Goal: Task Accomplishment & Management: Use online tool/utility

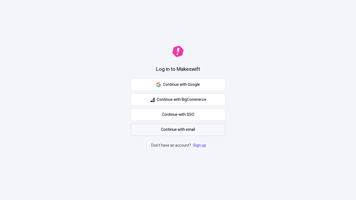
click at [178, 130] on span "Continue with email" at bounding box center [178, 130] width 34 height 6
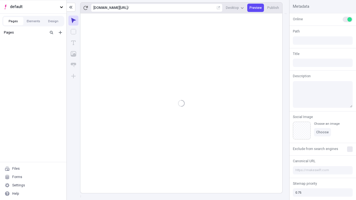
type input "/deep-link-acidus"
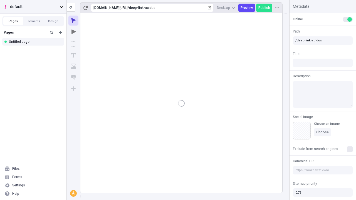
click at [33, 7] on span "default" at bounding box center [34, 7] width 48 height 6
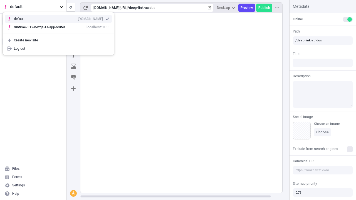
click at [78, 18] on div "[DOMAIN_NAME]" at bounding box center [90, 19] width 25 height 4
click at [60, 33] on icon "Add new" at bounding box center [60, 32] width 3 height 3
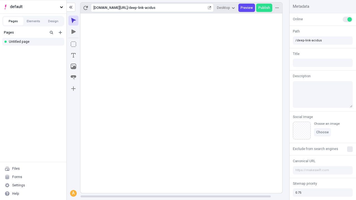
click at [35, 51] on div "Blank page" at bounding box center [34, 52] width 53 height 8
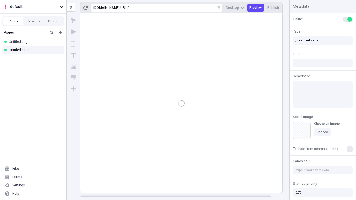
type input "/page"
